Goal: Information Seeking & Learning: Check status

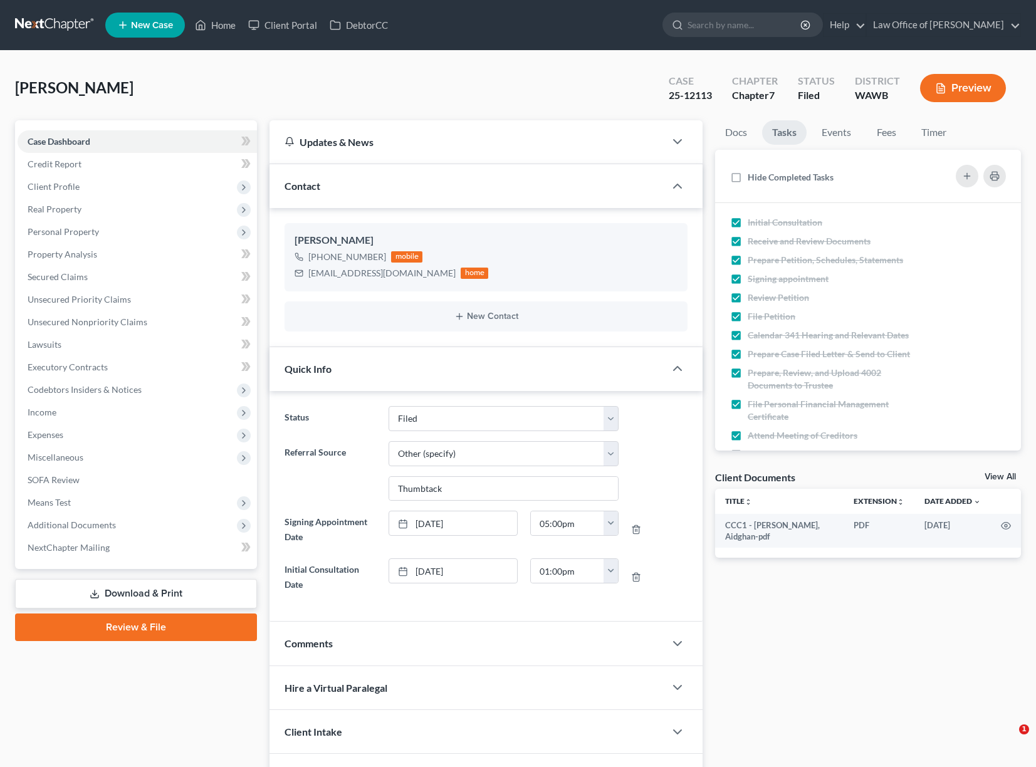
select select "3"
select select "6"
click at [798, 31] on input "search" at bounding box center [745, 24] width 115 height 23
type input "fopster"
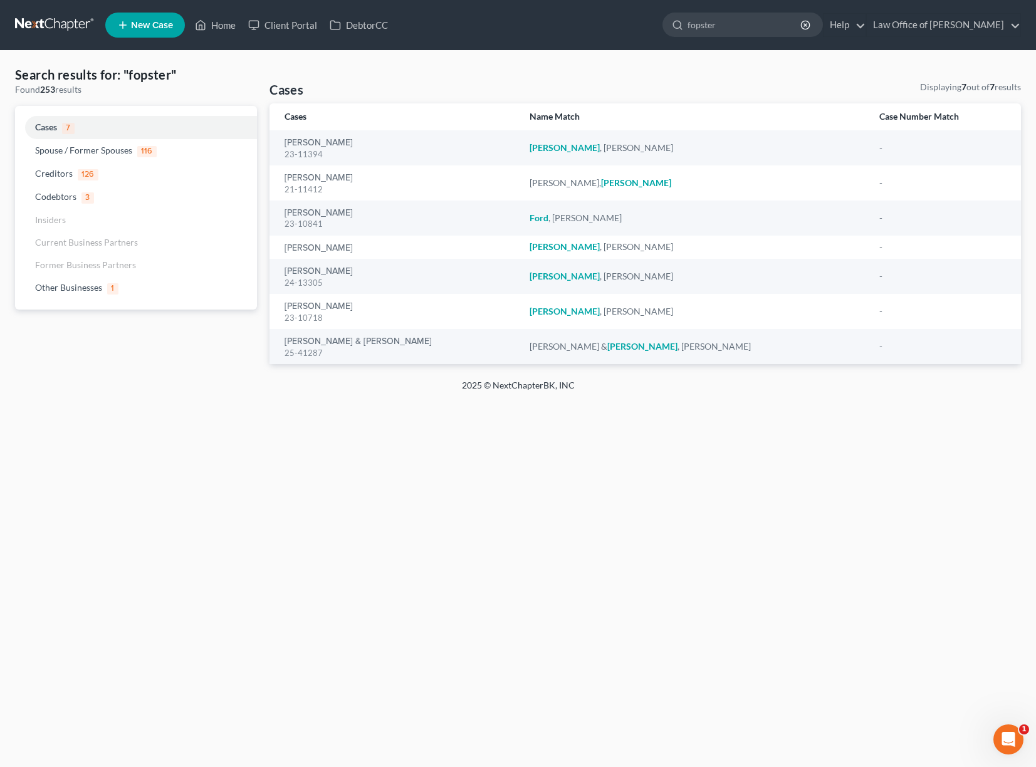
drag, startPoint x: 786, startPoint y: 24, endPoint x: 579, endPoint y: 16, distance: 207.0
click at [583, 16] on ul "New Case Home Client Portal DebtorCC fopster - No Result - Codebtors [PERSON_NA…" at bounding box center [563, 25] width 916 height 33
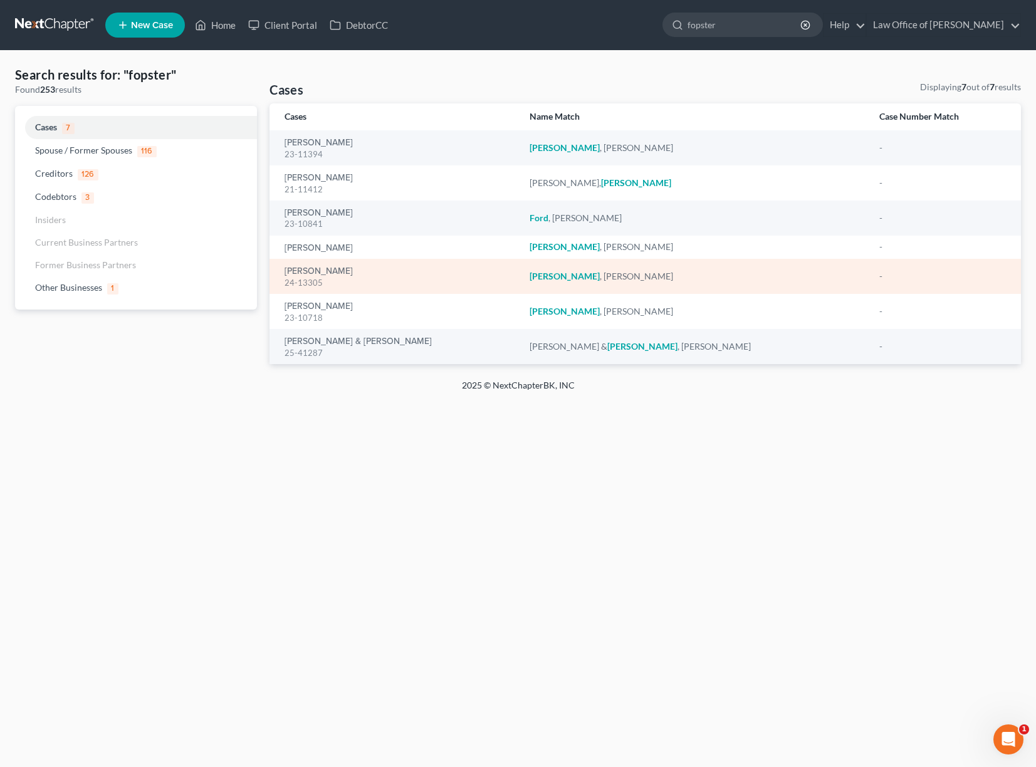
click at [322, 293] on td "[PERSON_NAME] 24-13305" at bounding box center [395, 276] width 250 height 35
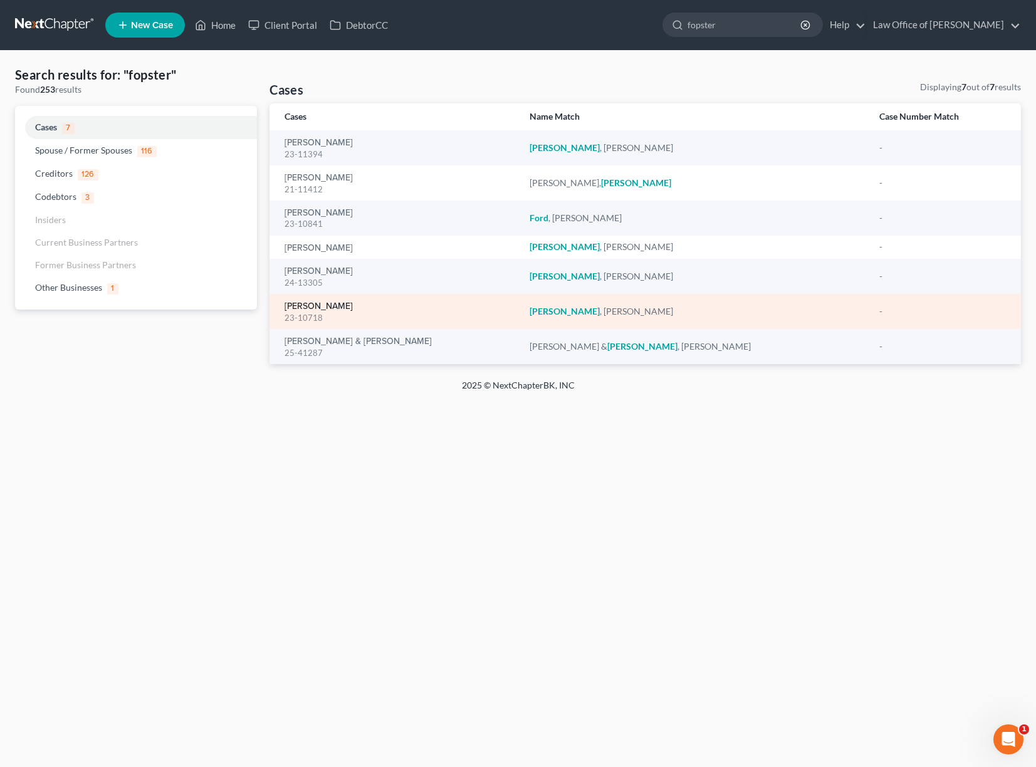
click at [322, 308] on link "[PERSON_NAME]" at bounding box center [319, 306] width 68 height 9
select select "6"
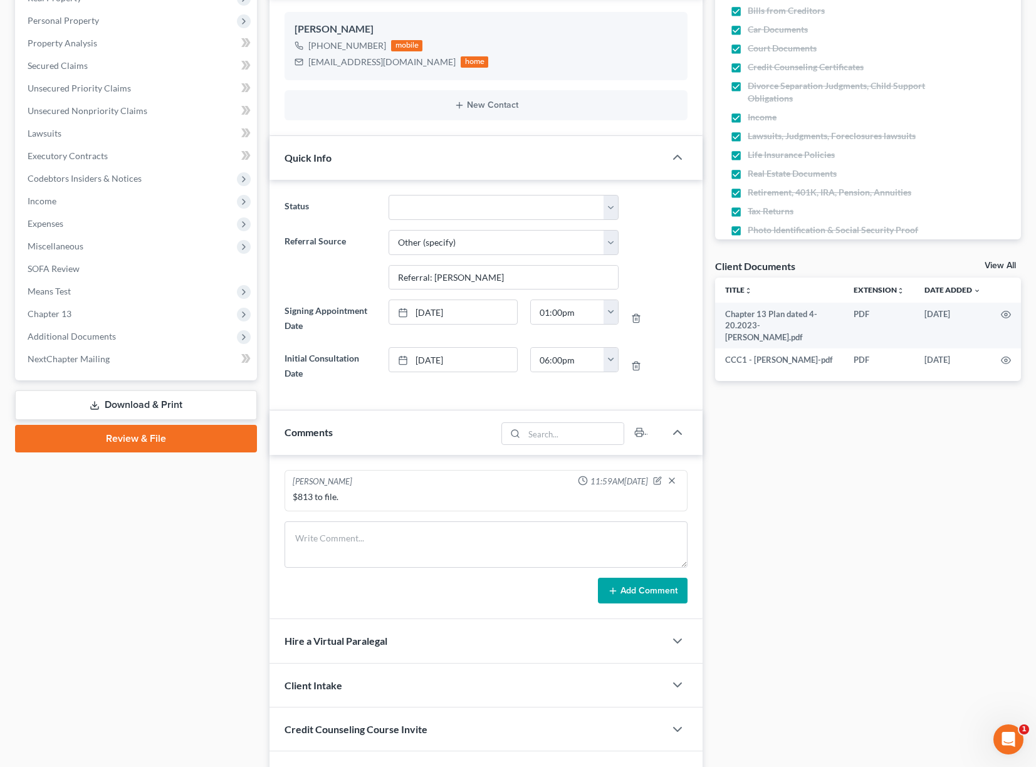
scroll to position [216, 0]
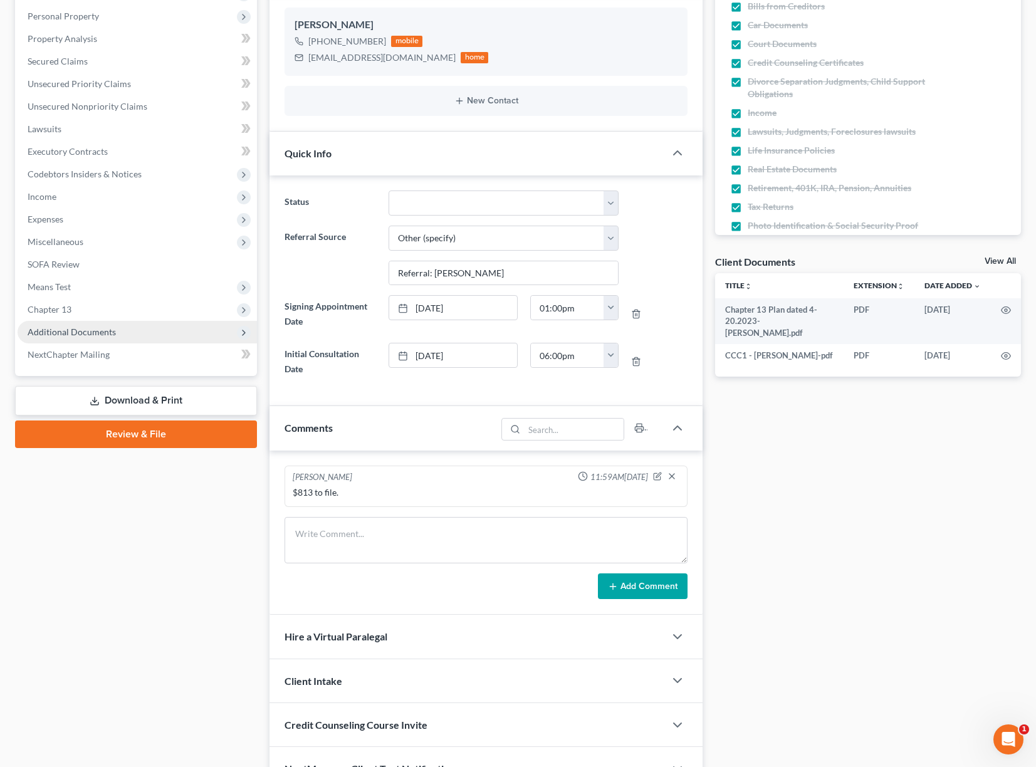
click at [93, 341] on span "Additional Documents" at bounding box center [137, 332] width 239 height 23
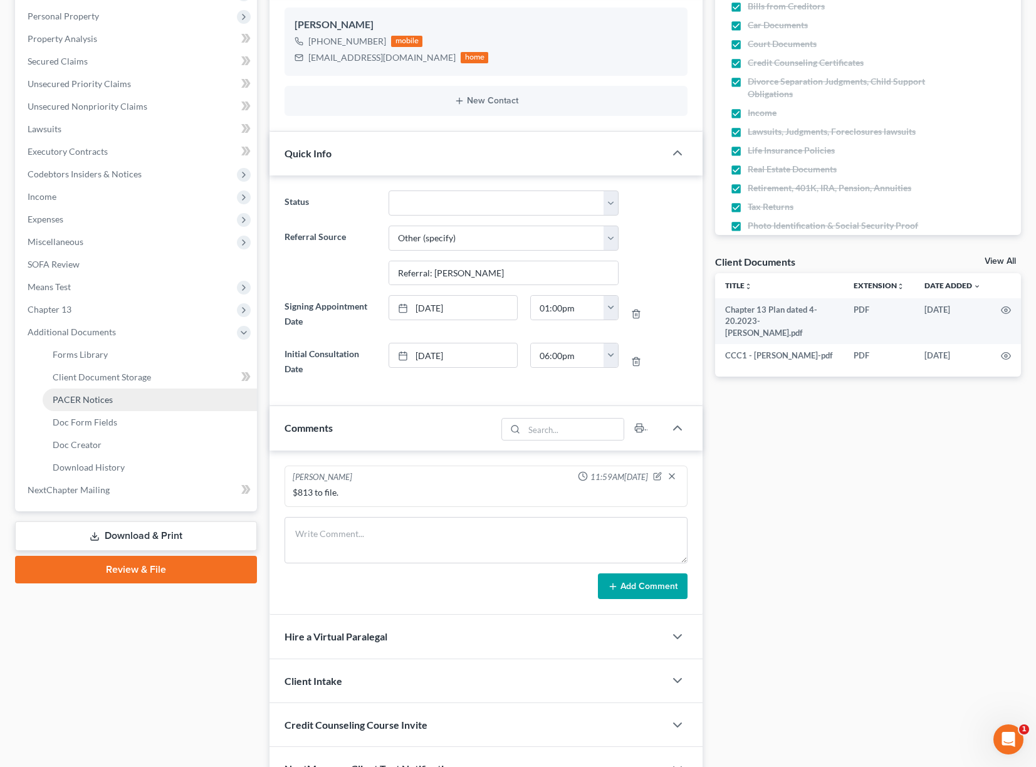
click at [81, 392] on link "PACER Notices" at bounding box center [150, 400] width 214 height 23
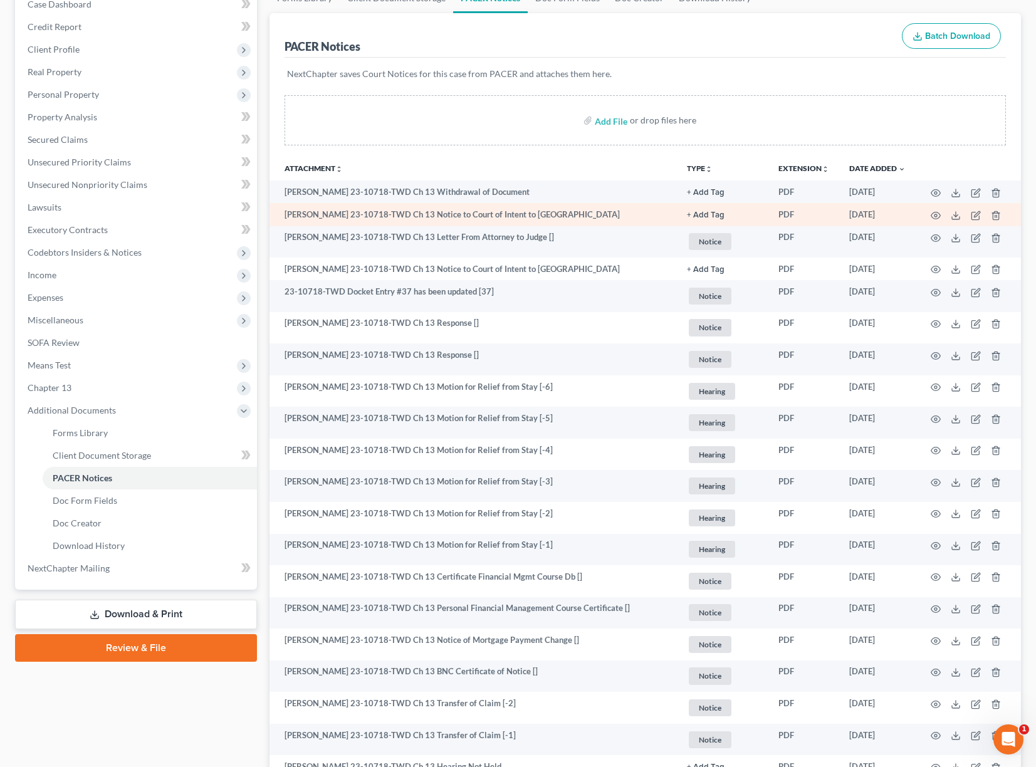
scroll to position [146, 0]
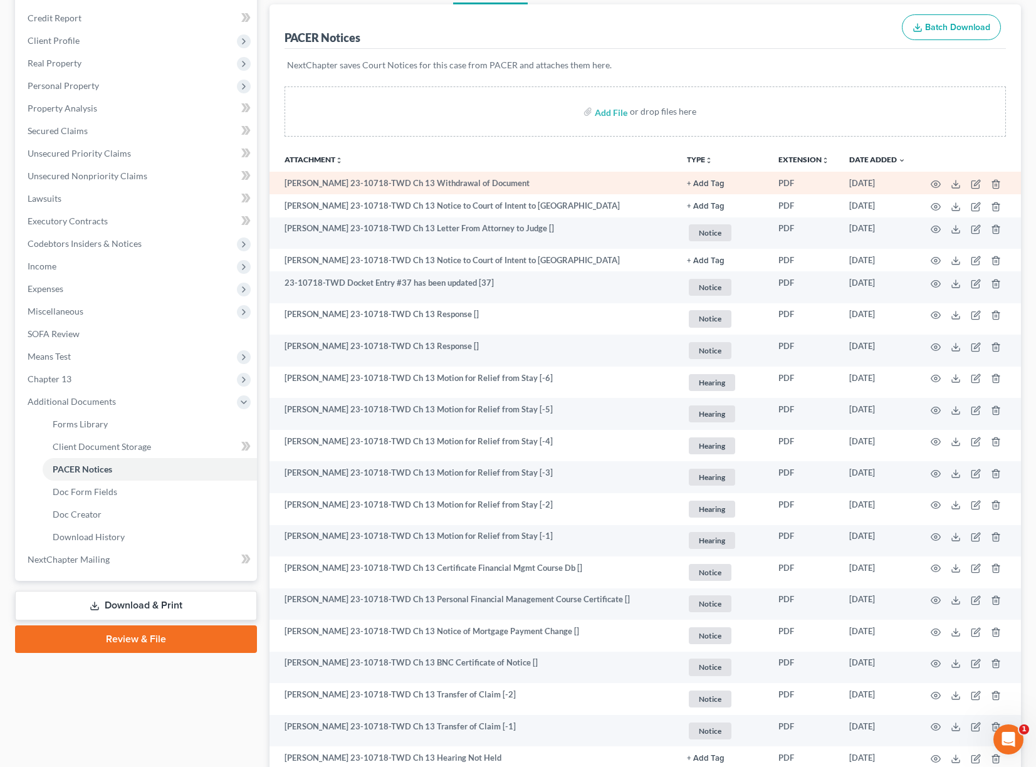
click at [942, 181] on td at bounding box center [968, 183] width 105 height 23
click at [933, 185] on icon "button" at bounding box center [936, 184] width 10 height 10
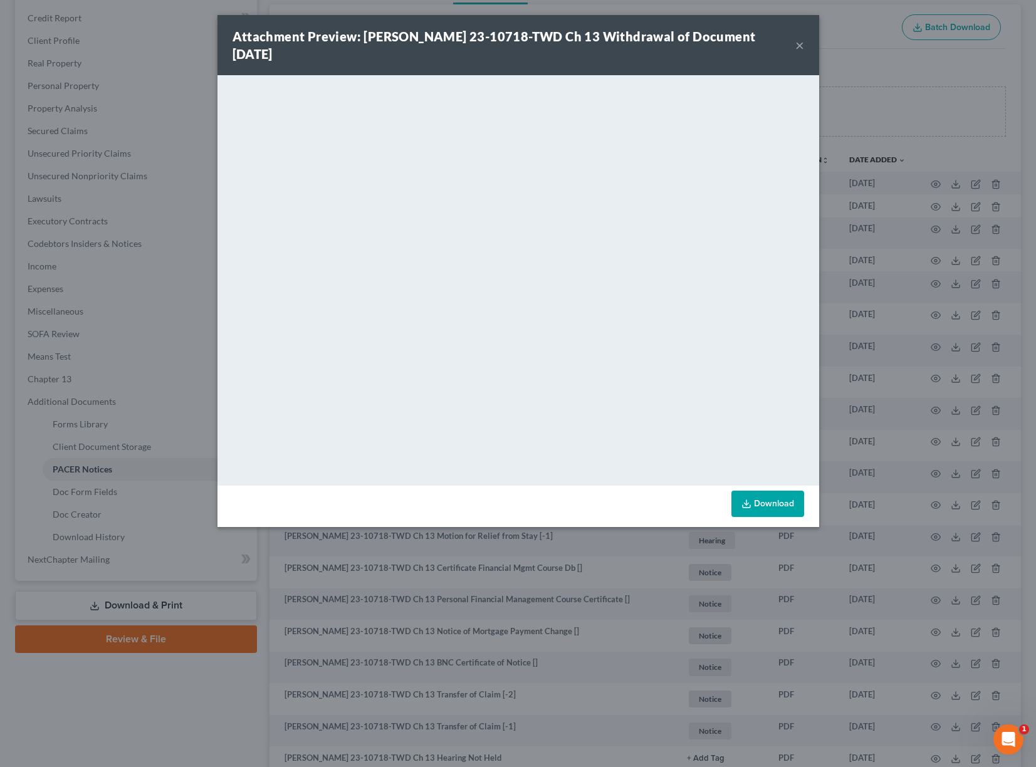
click at [912, 185] on div "Attachment Preview: [PERSON_NAME] 23-10718-TWD Ch 13 Withdrawal of Document [DA…" at bounding box center [518, 383] width 1036 height 767
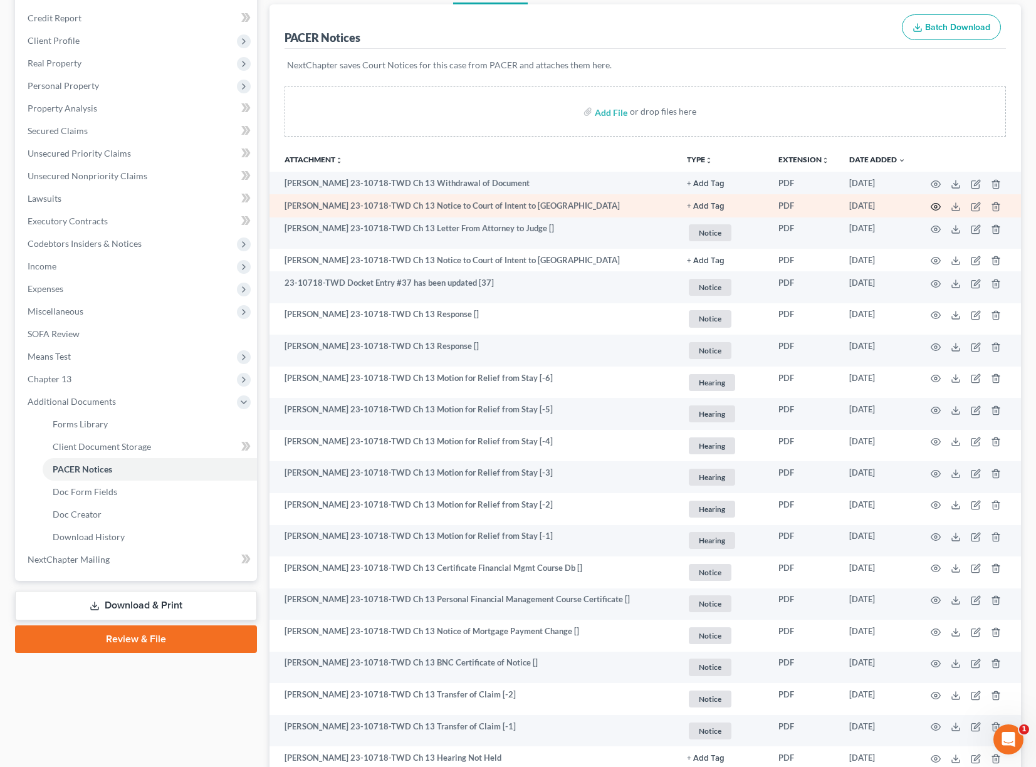
click at [935, 206] on circle "button" at bounding box center [936, 207] width 3 height 3
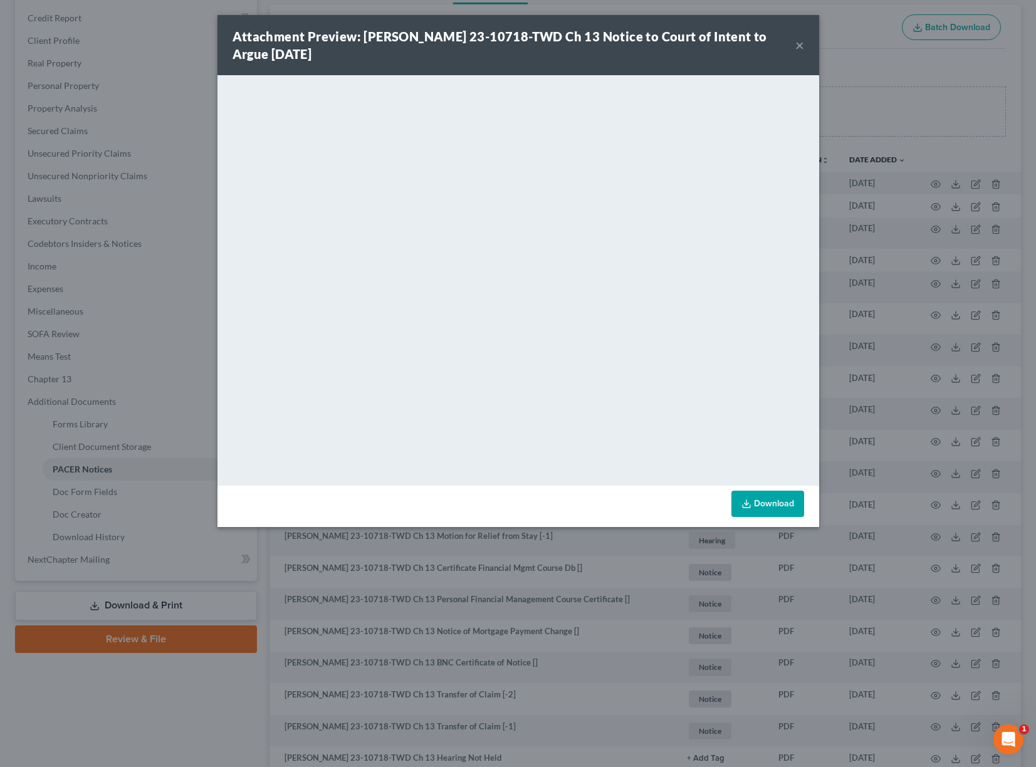
click at [904, 215] on div "Attachment Preview: [PERSON_NAME] 23-10718-TWD Ch 13 Notice to Court of Intent …" at bounding box center [518, 383] width 1036 height 767
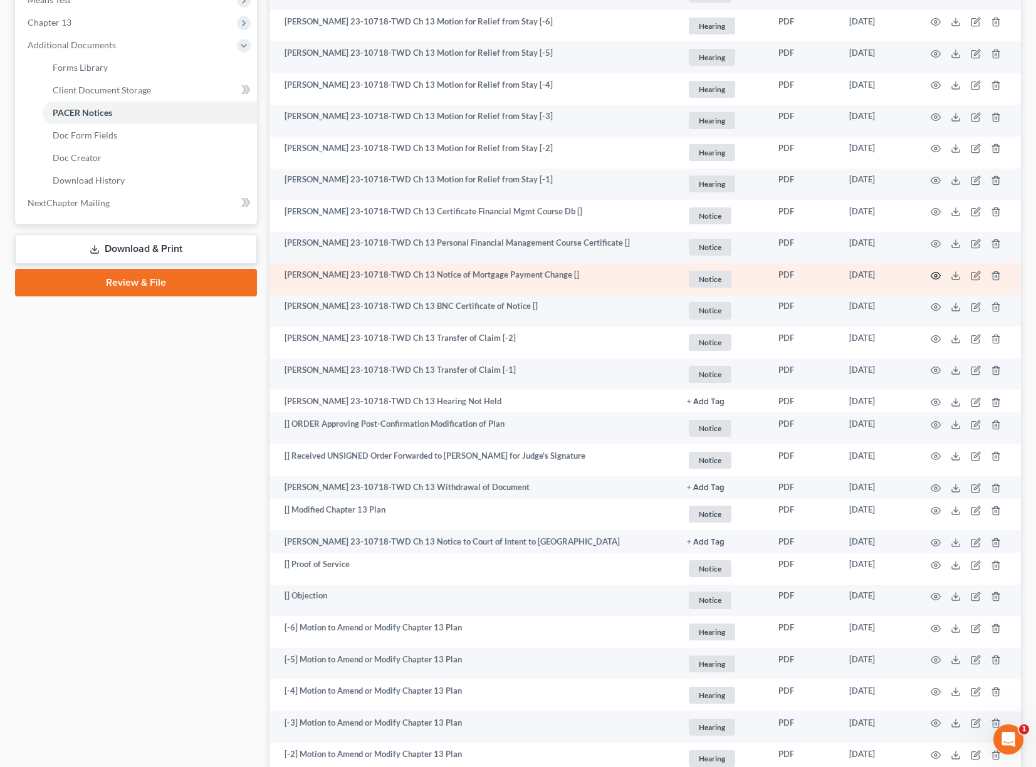
scroll to position [505, 0]
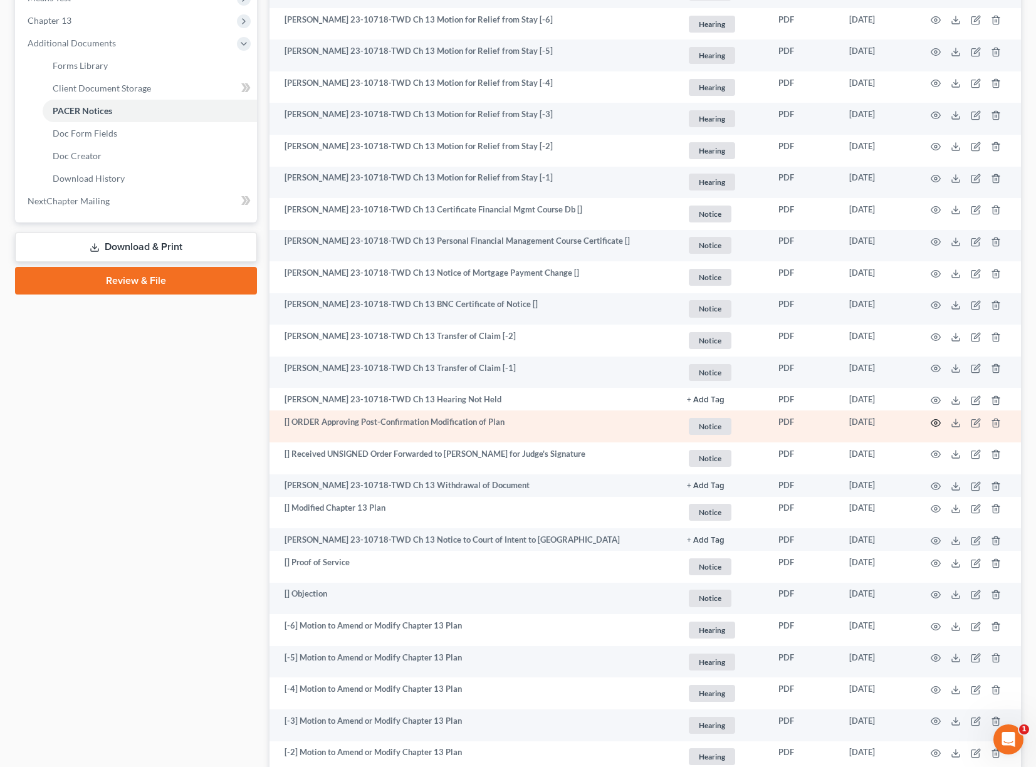
click at [940, 424] on icon "button" at bounding box center [936, 423] width 10 height 10
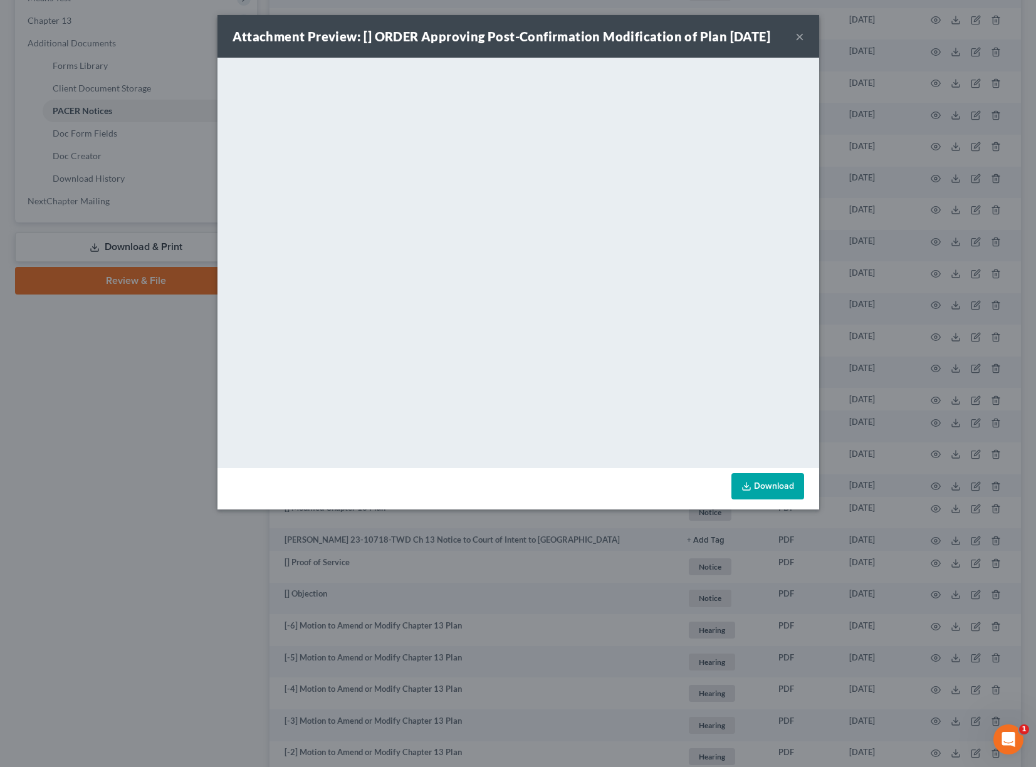
click at [891, 398] on div "Attachment Preview: [] ORDER Approving Post-Confirmation Modification of Plan […" at bounding box center [518, 383] width 1036 height 767
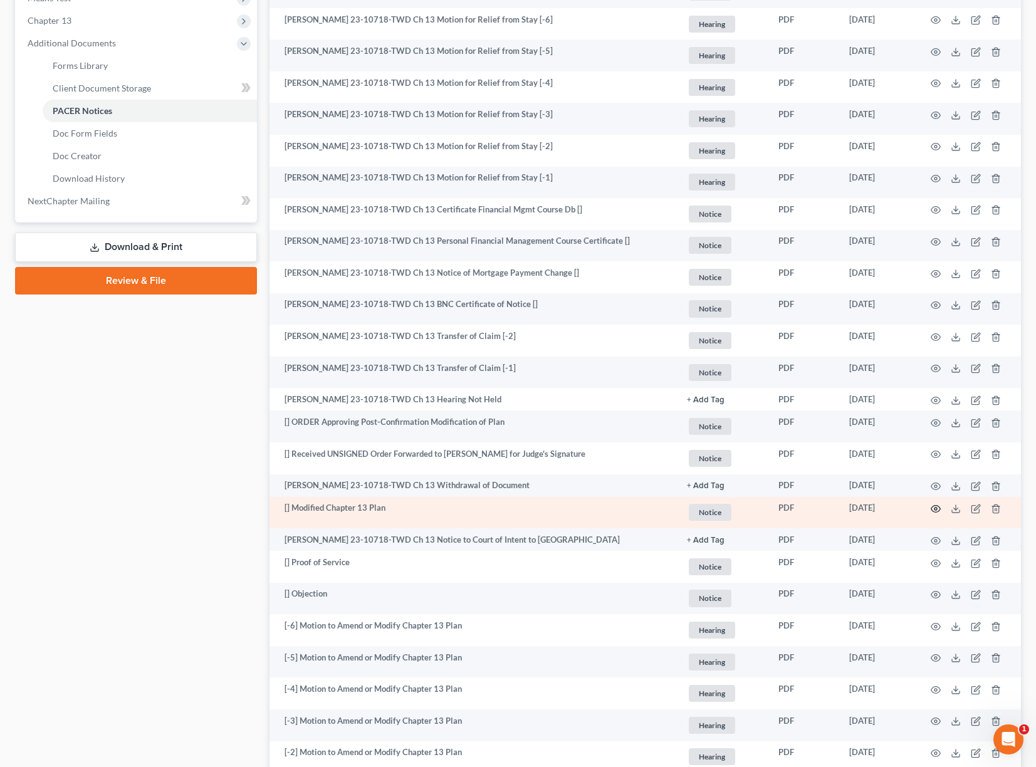
click at [935, 507] on icon "button" at bounding box center [936, 509] width 10 height 10
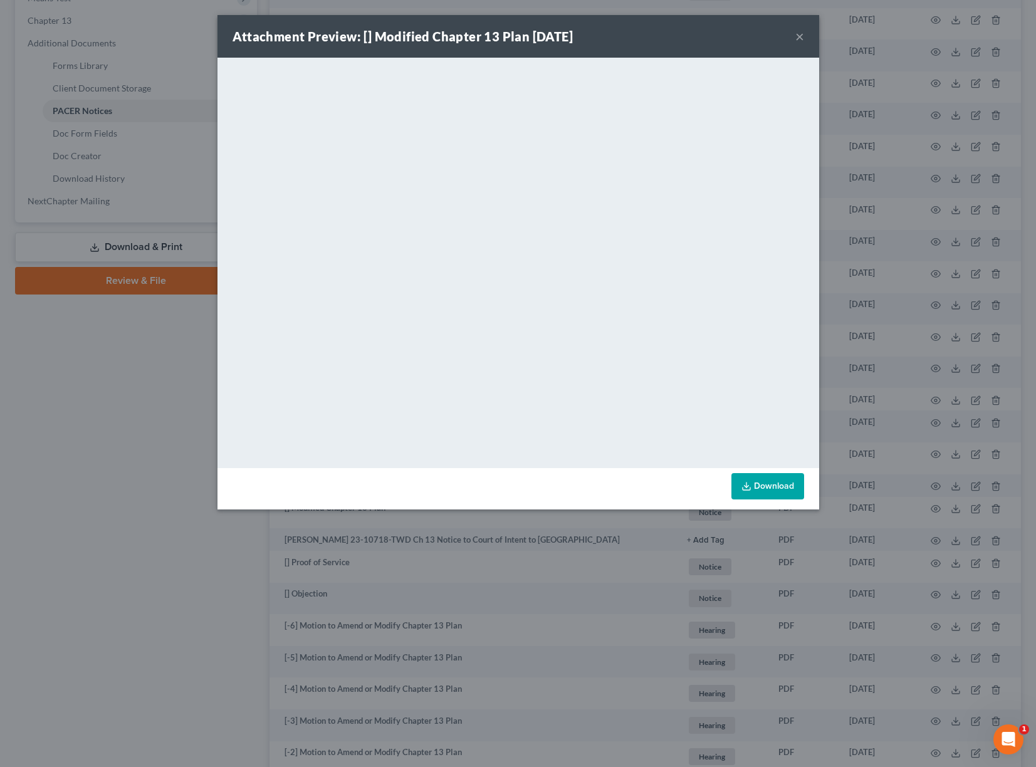
click at [601, 533] on div "Attachment Preview: [] Modified Chapter 13 Plan [DATE] × <object ng-attr-data='…" at bounding box center [518, 383] width 1036 height 767
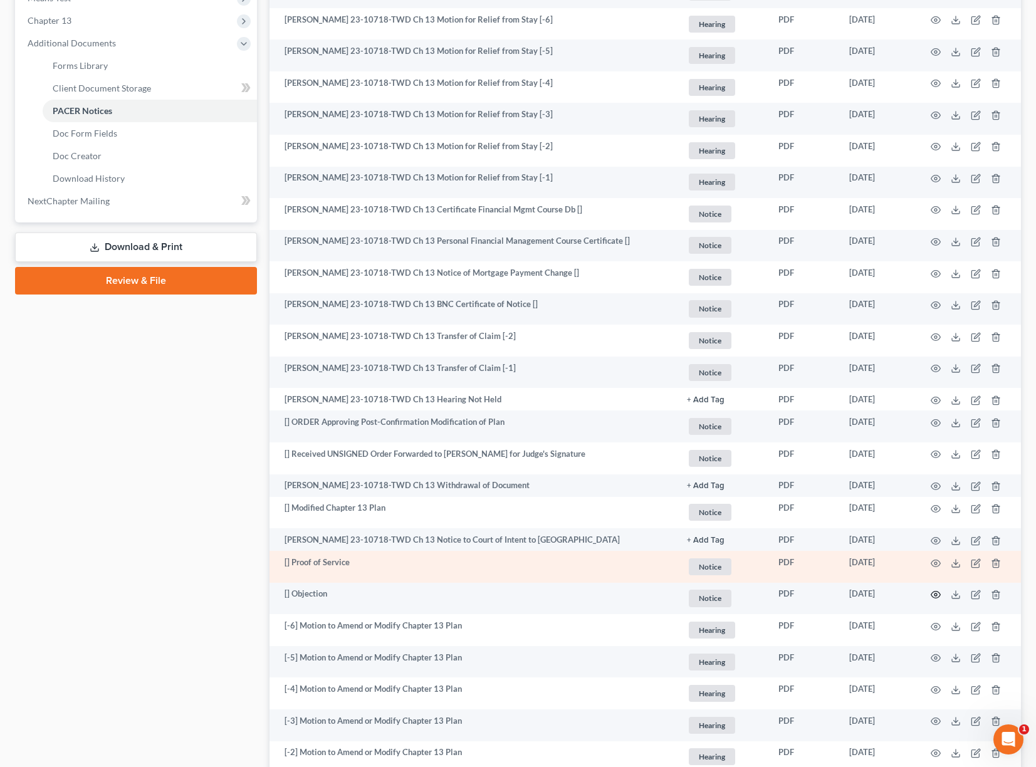
drag, startPoint x: 936, startPoint y: 595, endPoint x: 778, endPoint y: 564, distance: 160.9
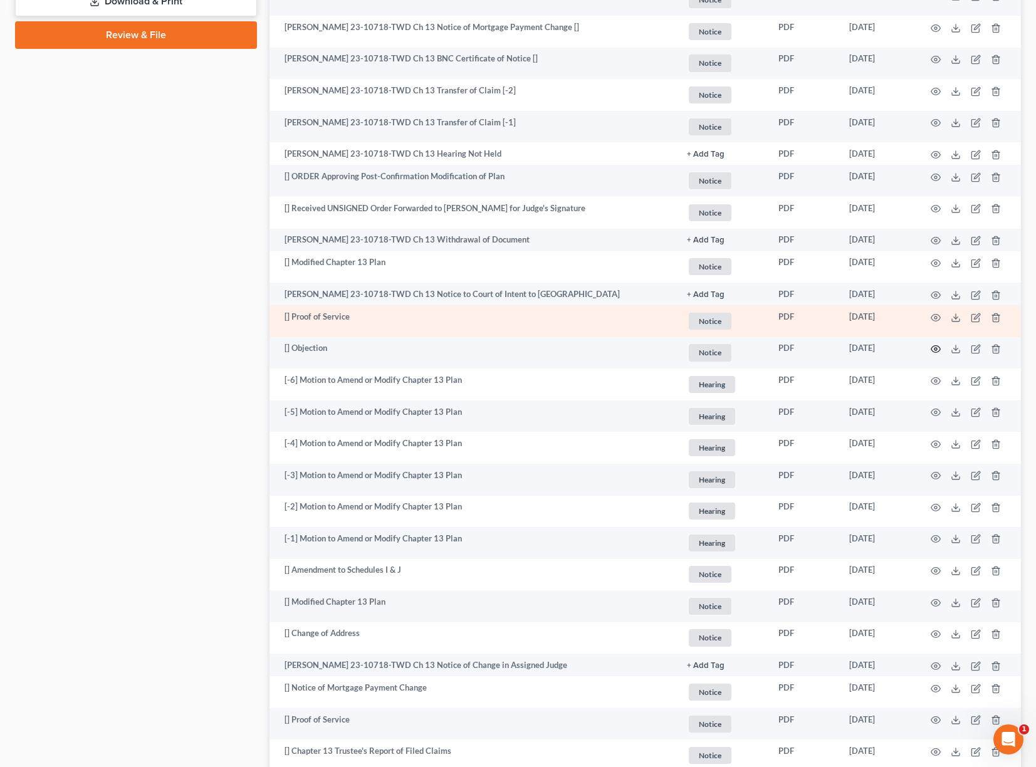
scroll to position [763, 0]
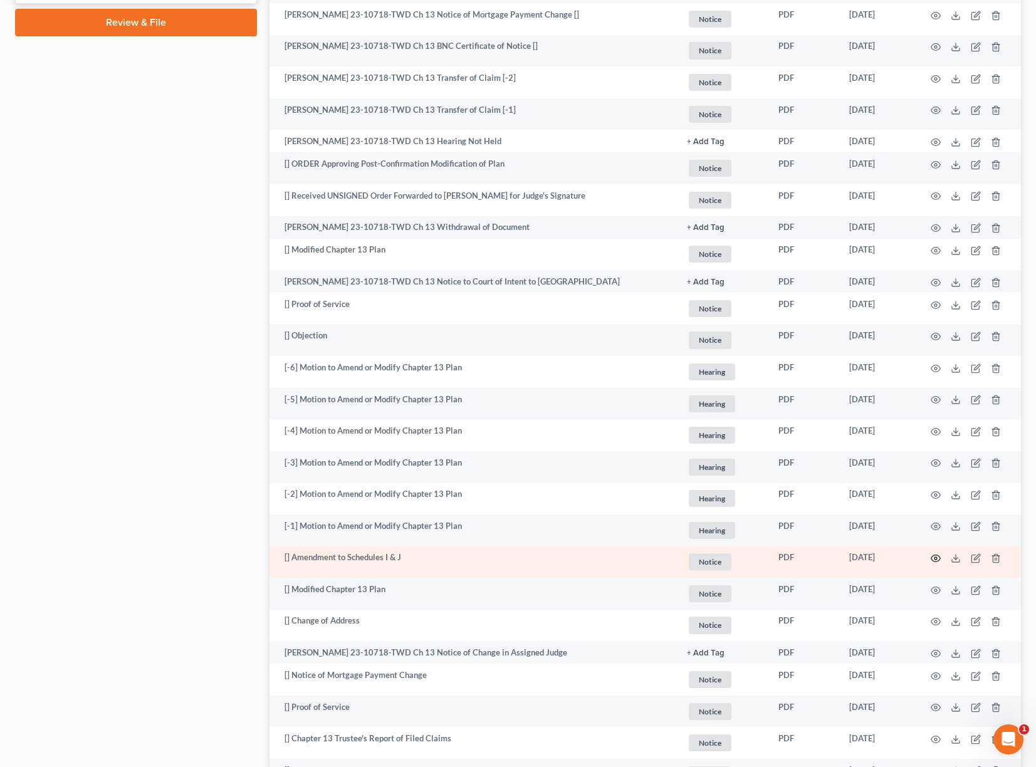
click at [935, 559] on circle "button" at bounding box center [936, 558] width 3 height 3
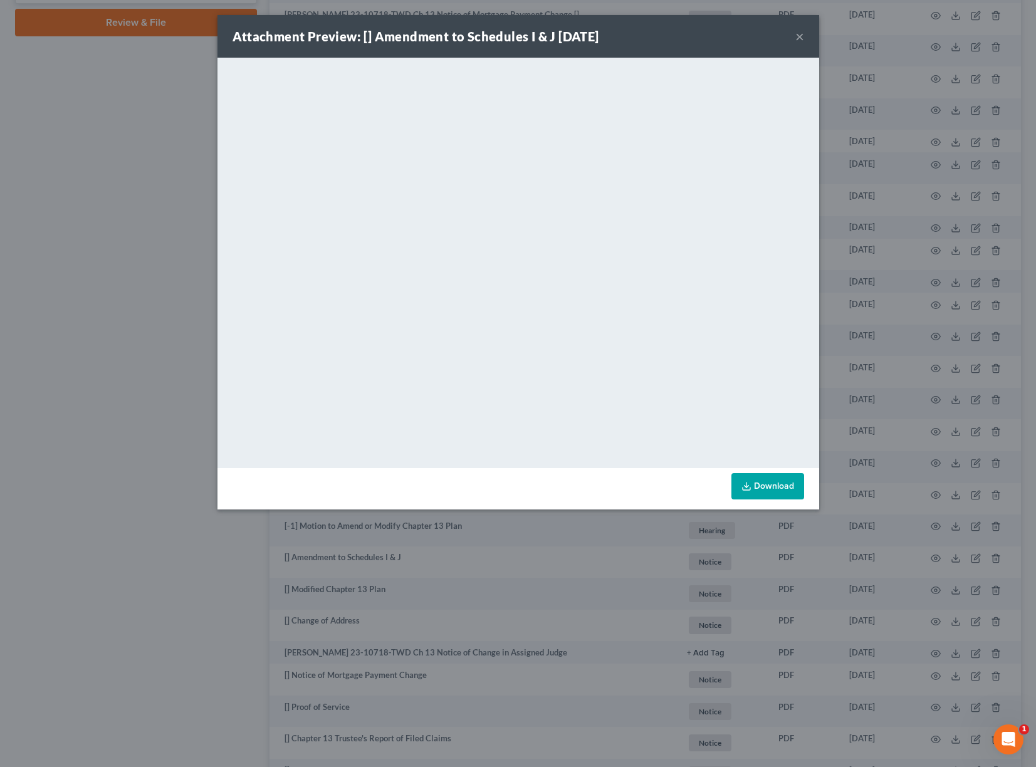
click at [802, 37] on button "×" at bounding box center [800, 36] width 9 height 15
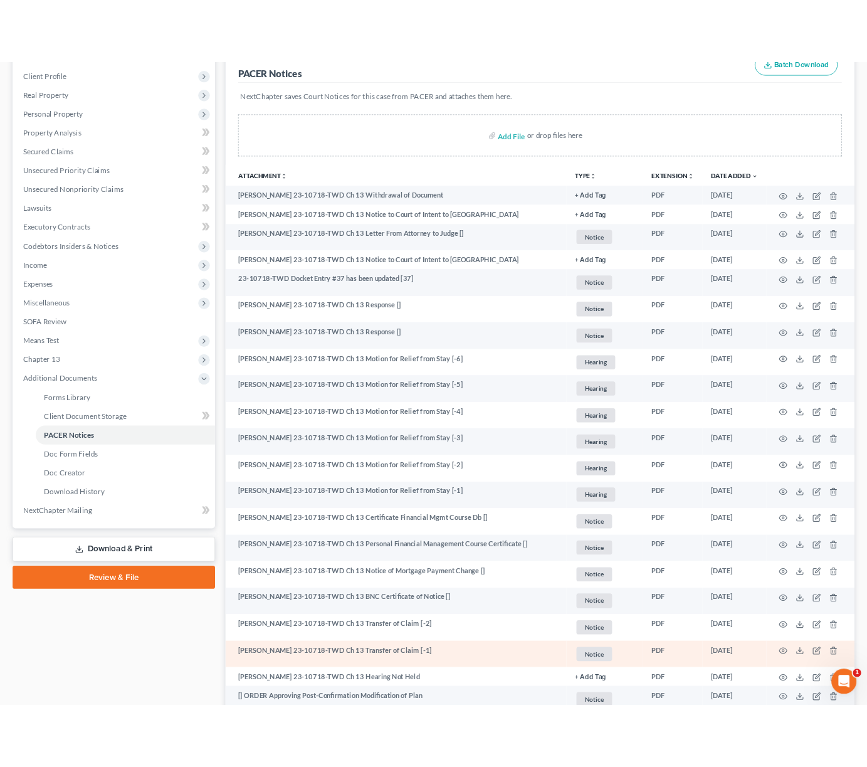
scroll to position [0, 0]
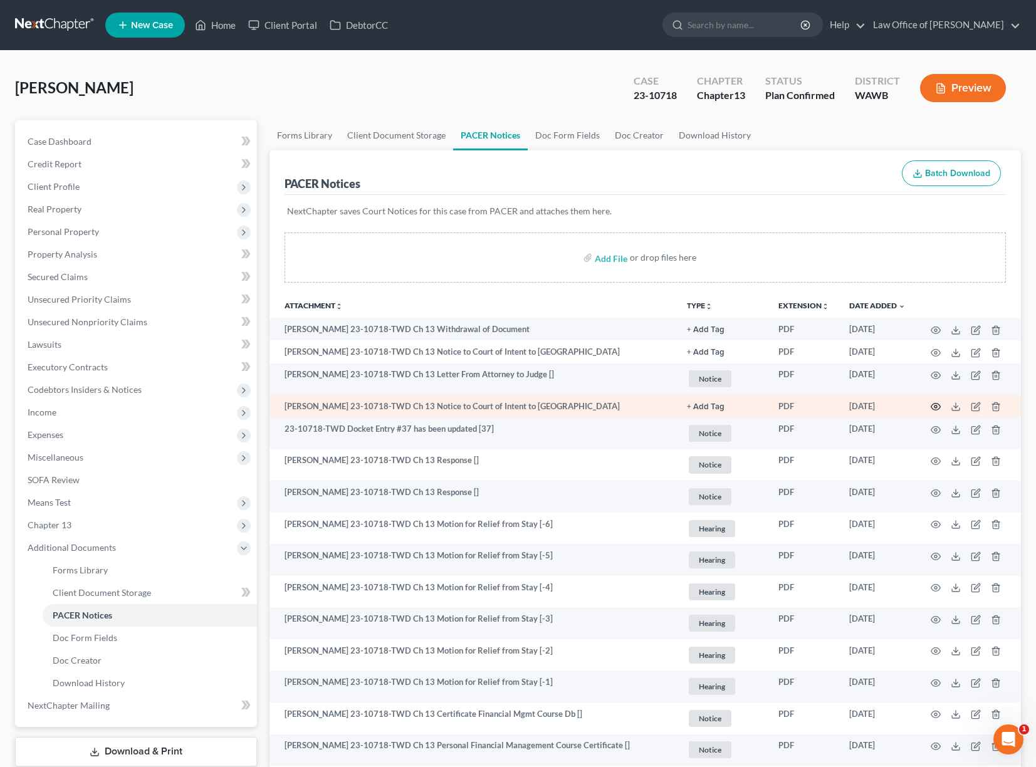
click at [933, 407] on icon "button" at bounding box center [936, 407] width 10 height 10
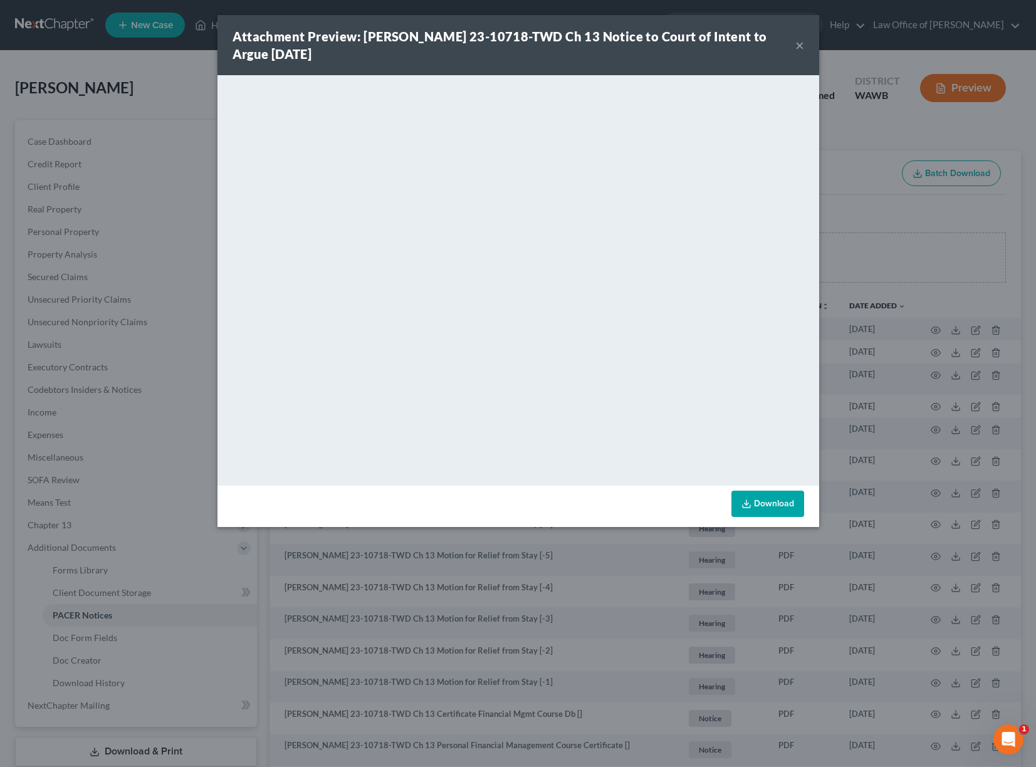
click at [925, 384] on div "Attachment Preview: [PERSON_NAME] 23-10718-TWD Ch 13 Notice to Court of Intent …" at bounding box center [518, 383] width 1036 height 767
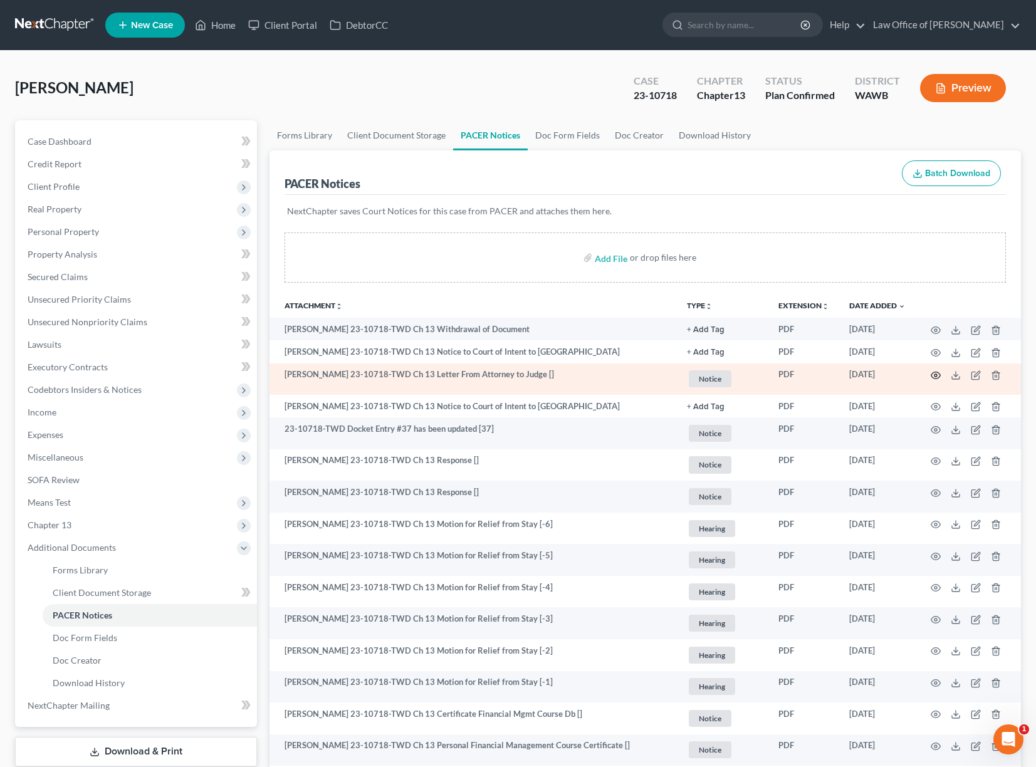
click at [935, 377] on icon "button" at bounding box center [936, 375] width 10 height 10
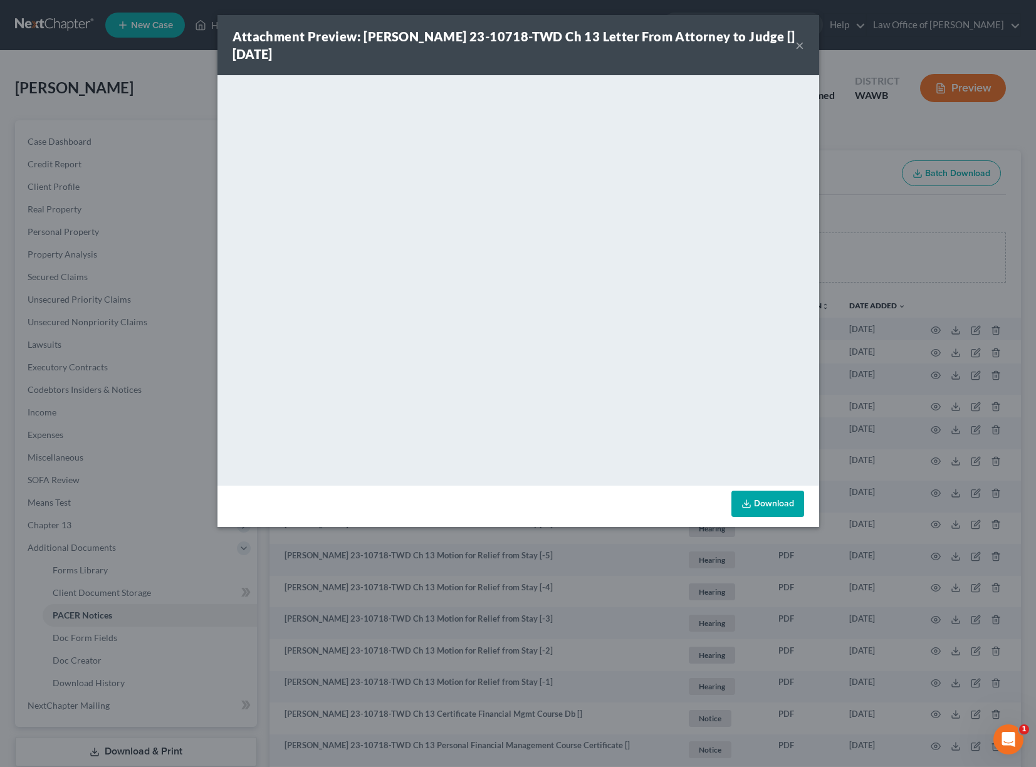
click at [923, 347] on div "Attachment Preview: [PERSON_NAME] 23-10718-TWD Ch 13 Letter From Attorney to Ju…" at bounding box center [518, 383] width 1036 height 767
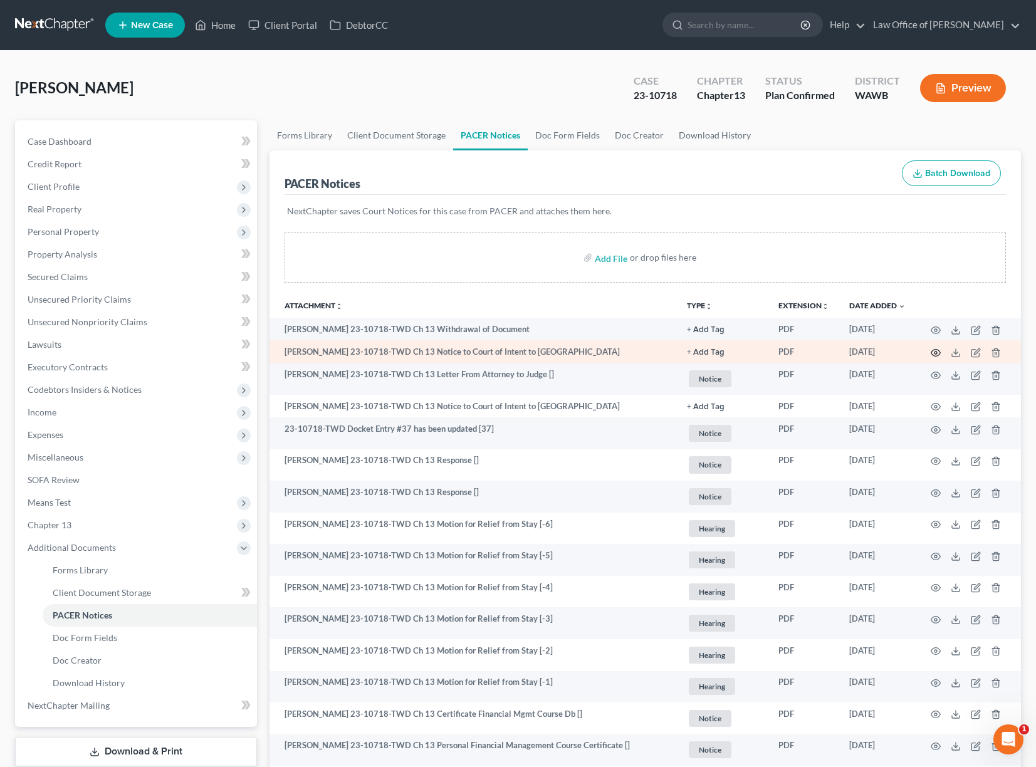
click at [936, 352] on icon "button" at bounding box center [936, 353] width 10 height 10
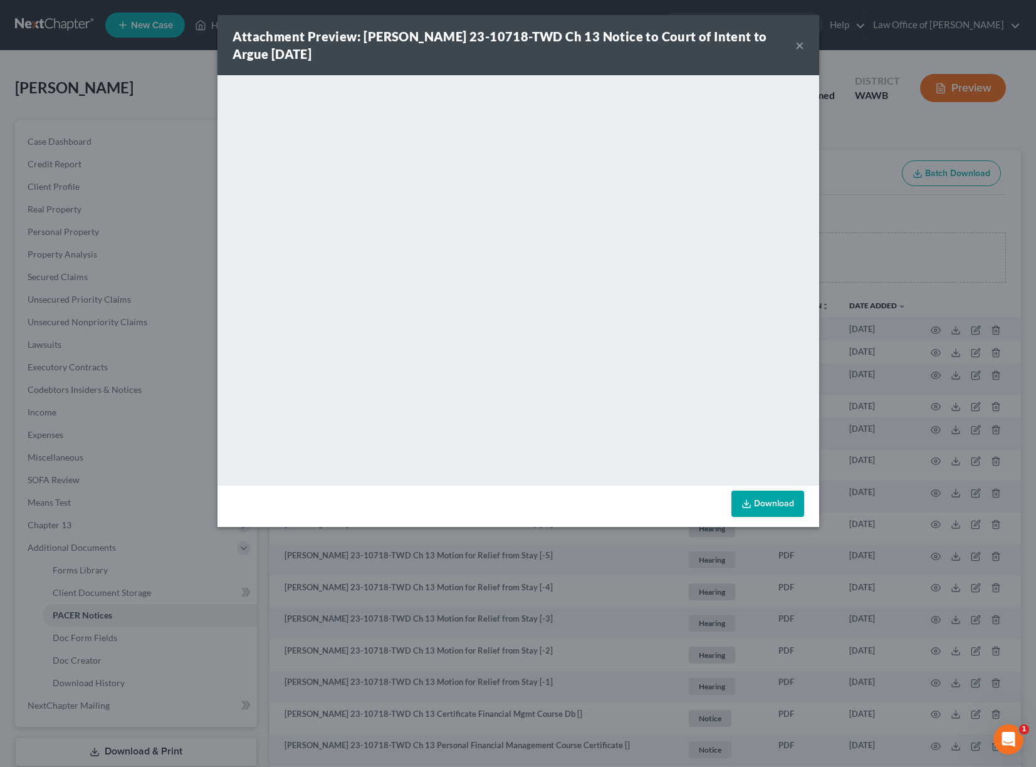
click at [938, 330] on div "Attachment Preview: [PERSON_NAME] 23-10718-TWD Ch 13 Notice to Court of Intent …" at bounding box center [518, 383] width 1036 height 767
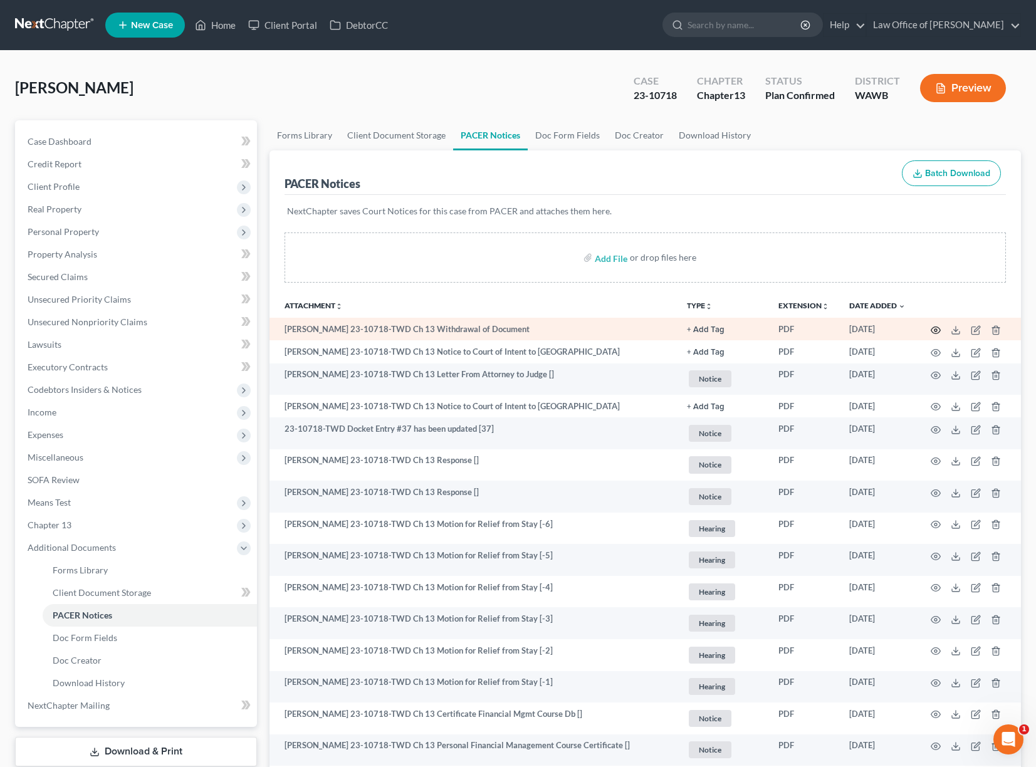
click at [938, 332] on icon "button" at bounding box center [936, 330] width 10 height 10
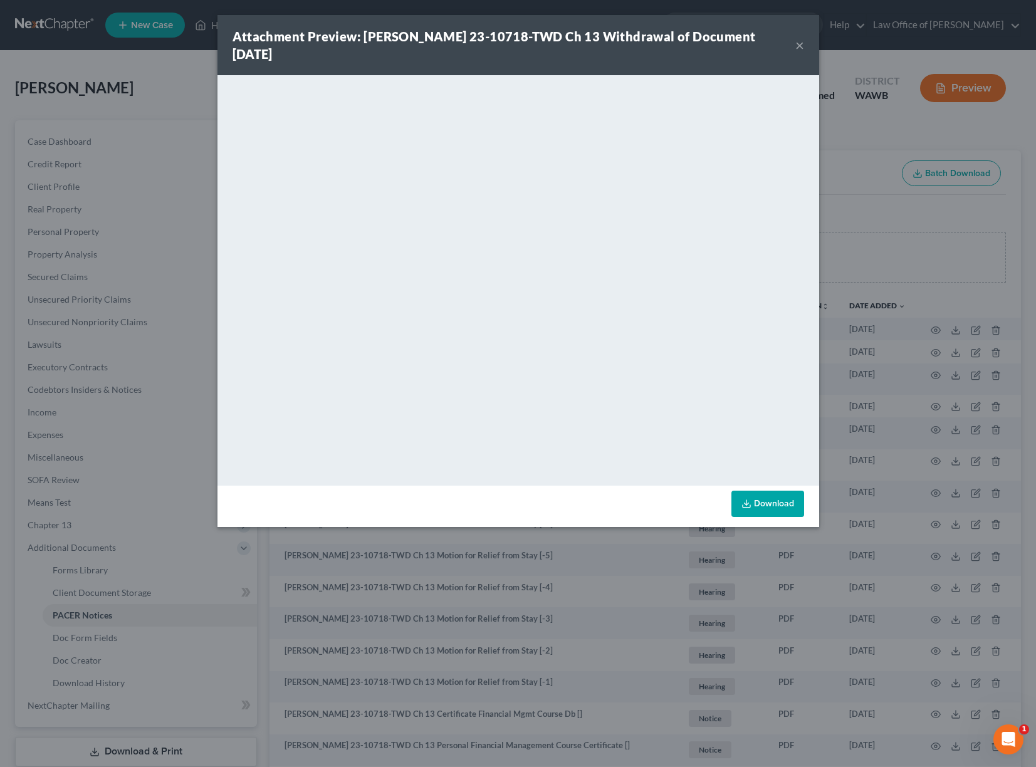
click at [901, 322] on div "Attachment Preview: [PERSON_NAME] 23-10718-TWD Ch 13 Withdrawal of Document [DA…" at bounding box center [518, 383] width 1036 height 767
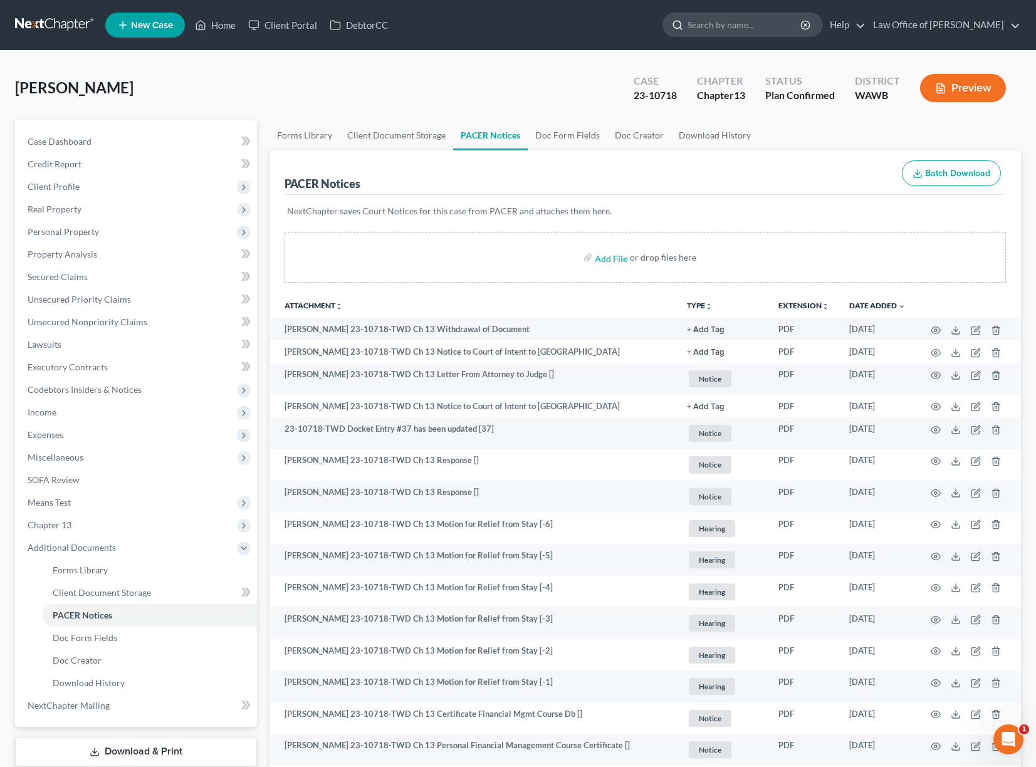
click at [757, 21] on input "search" at bounding box center [745, 24] width 115 height 23
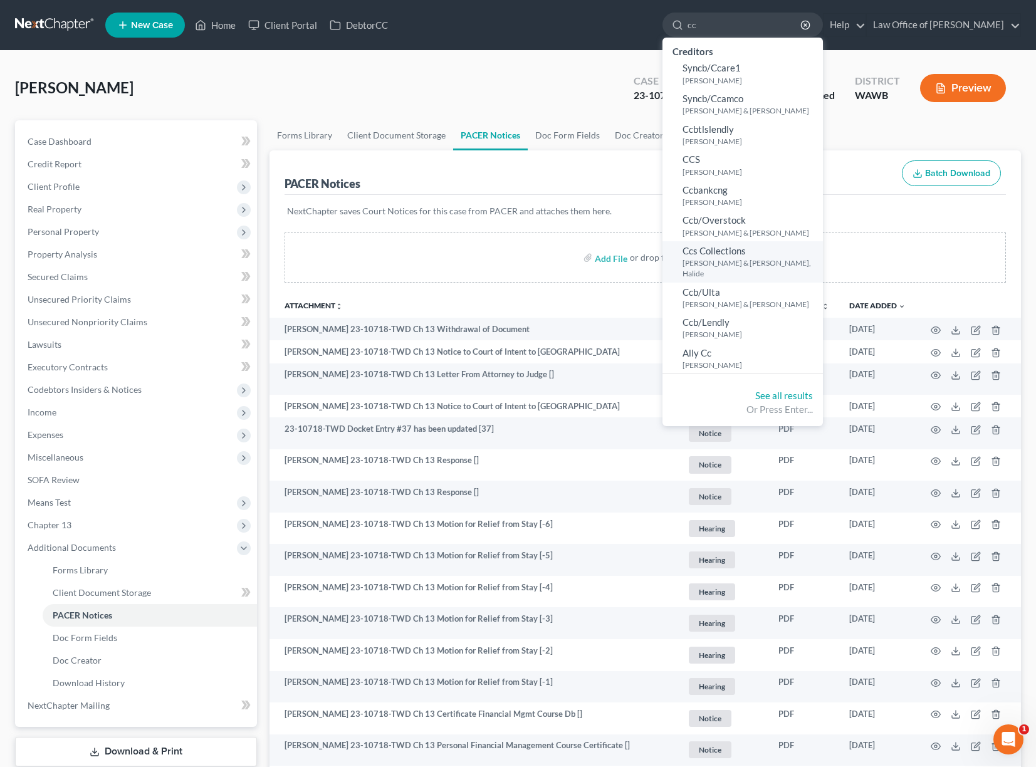
type input "c"
type input "[PERSON_NAME]"
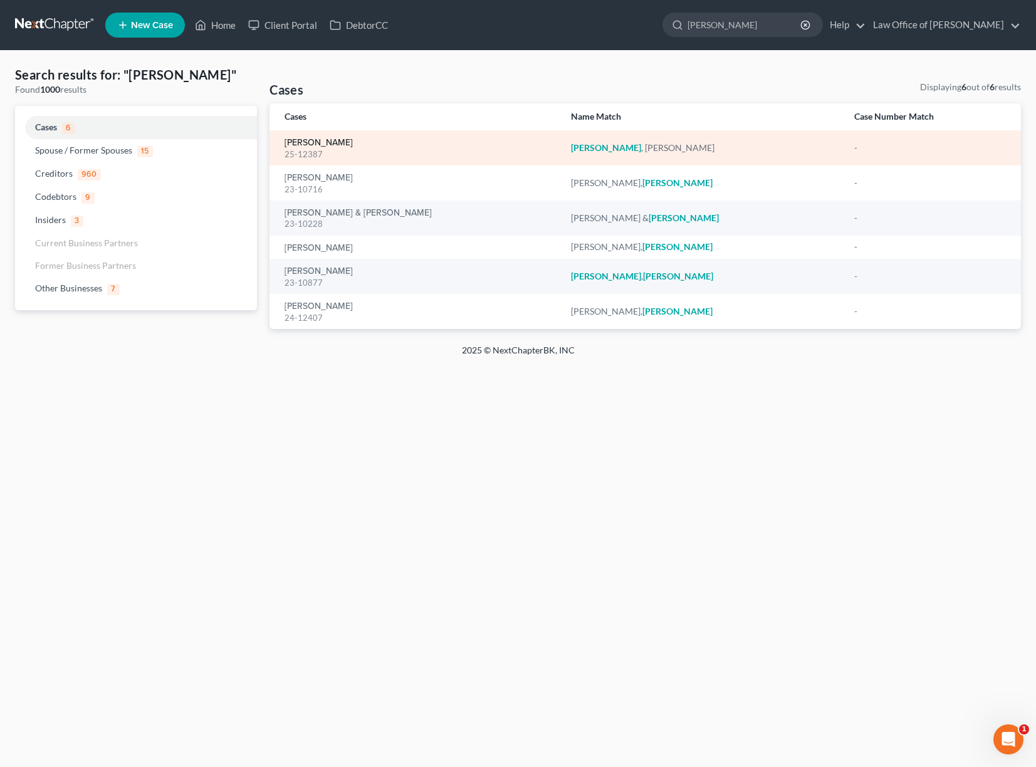
click at [321, 146] on link "[PERSON_NAME]" at bounding box center [319, 143] width 68 height 9
select select "6"
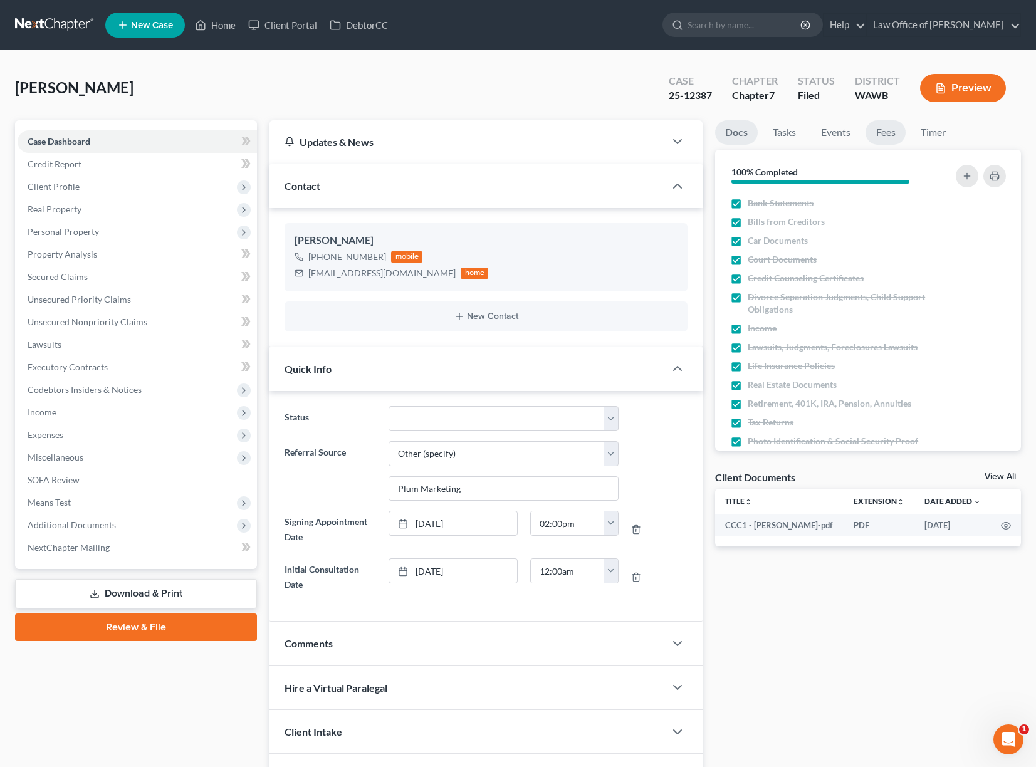
click at [890, 132] on link "Fees" at bounding box center [886, 132] width 40 height 24
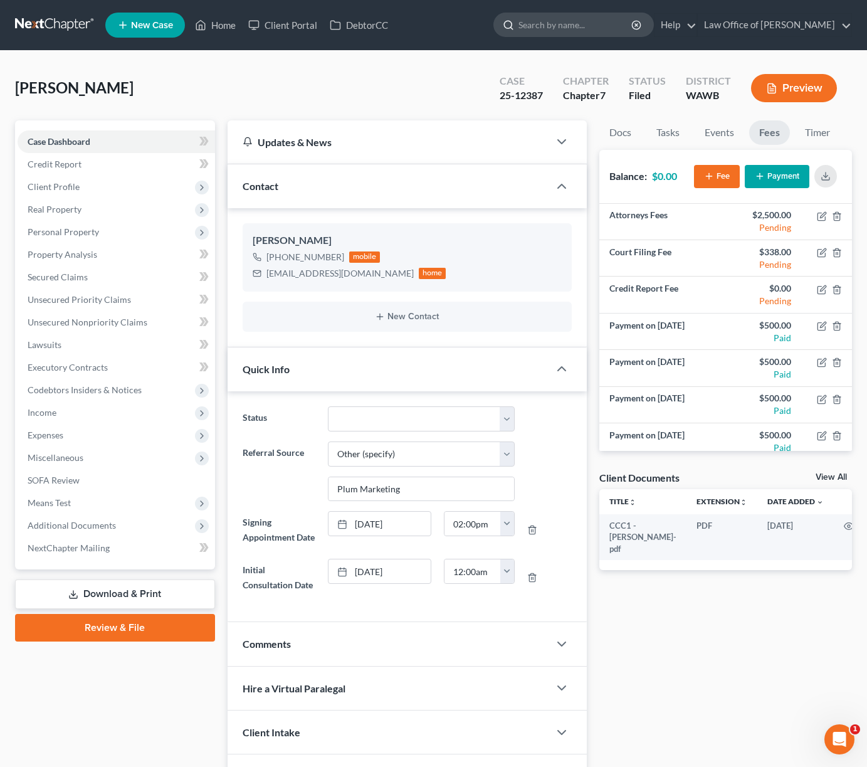
click at [609, 34] on input "search" at bounding box center [575, 24] width 115 height 23
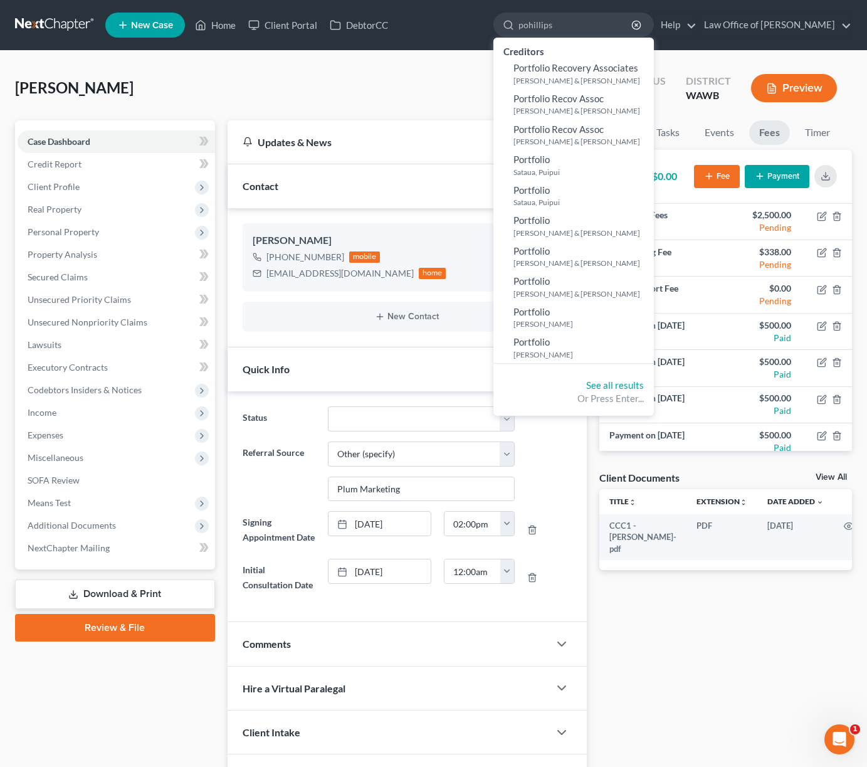
type input "pohillips"
